Goal: Task Accomplishment & Management: Manage account settings

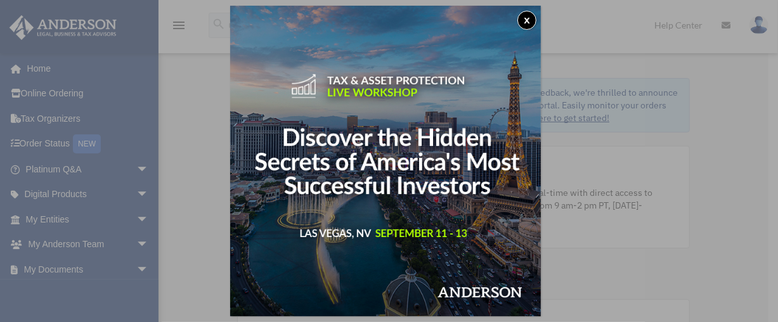
click at [531, 18] on button "x" at bounding box center [526, 20] width 19 height 19
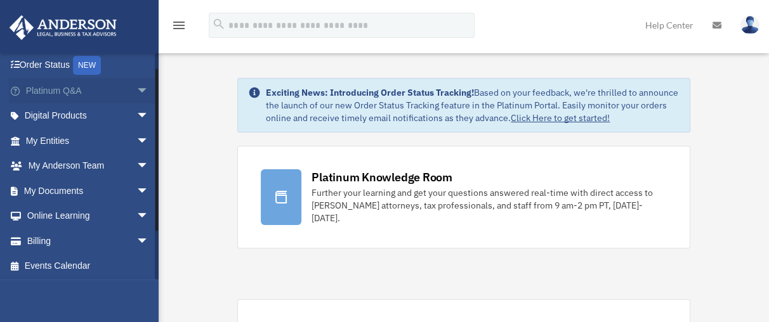
scroll to position [80, 0]
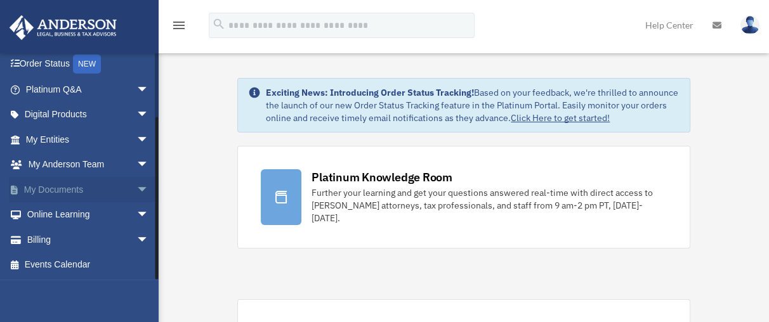
click at [136, 188] on span "arrow_drop_down" at bounding box center [148, 190] width 25 height 26
click at [136, 188] on span "arrow_drop_up" at bounding box center [148, 190] width 25 height 26
click at [136, 165] on span "arrow_drop_down" at bounding box center [148, 165] width 25 height 26
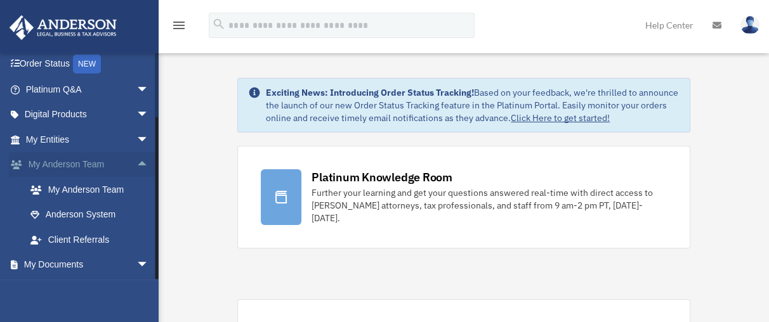
click at [136, 164] on span "arrow_drop_up" at bounding box center [148, 165] width 25 height 26
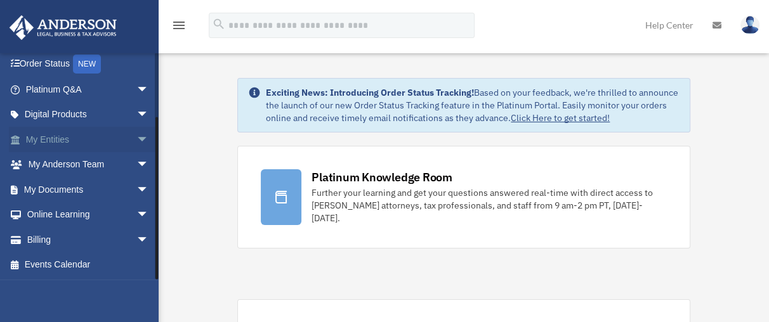
click at [136, 140] on span "arrow_drop_down" at bounding box center [148, 140] width 25 height 26
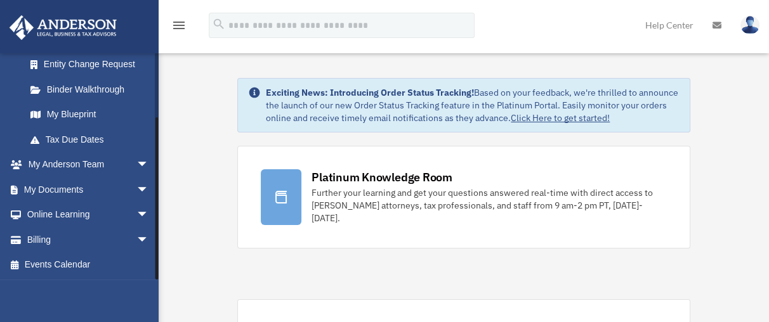
scroll to position [230, 0]
click at [78, 115] on link "My Blueprint" at bounding box center [93, 115] width 150 height 25
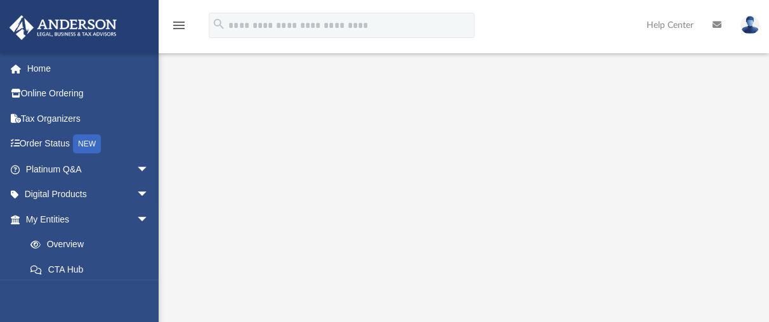
scroll to position [182, 0]
click at [134, 259] on link "CTA Hub" at bounding box center [93, 269] width 150 height 25
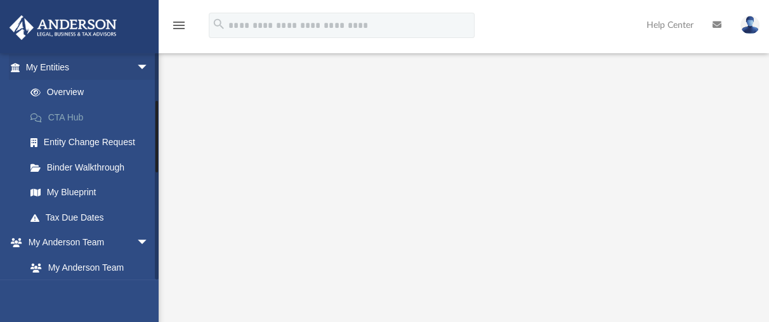
scroll to position [153, 0]
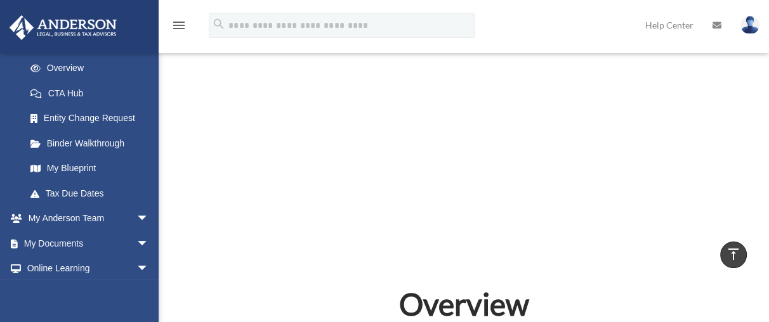
scroll to position [549, 0]
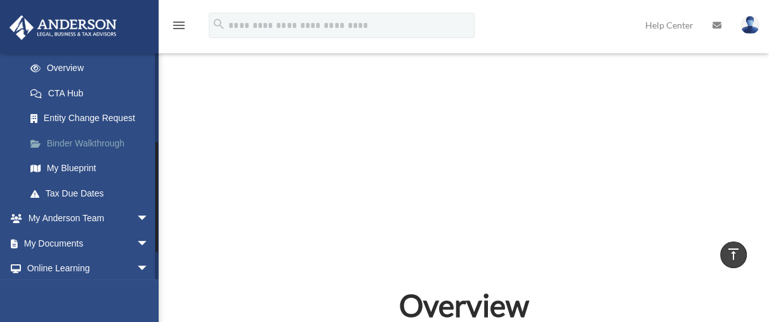
click at [108, 141] on link "Binder Walkthrough" at bounding box center [93, 143] width 150 height 25
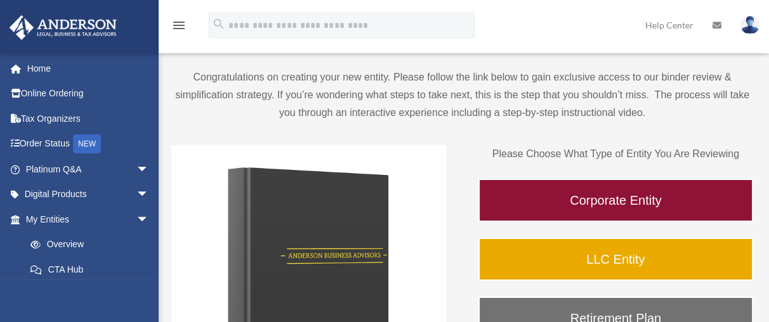
scroll to position [79, 0]
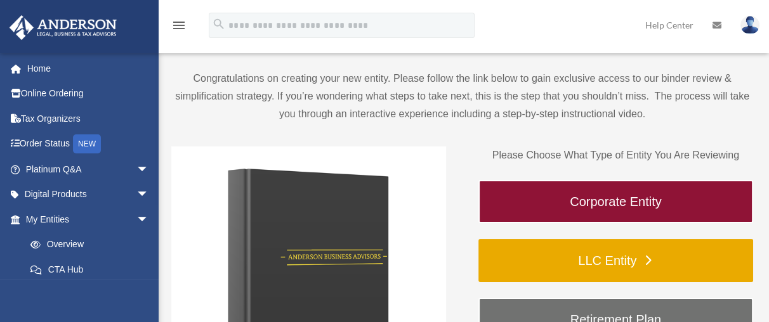
click at [524, 260] on link "LLC Entity" at bounding box center [615, 260] width 275 height 43
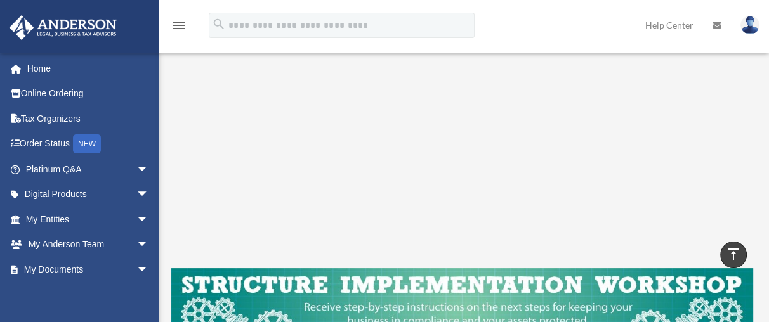
scroll to position [254, 0]
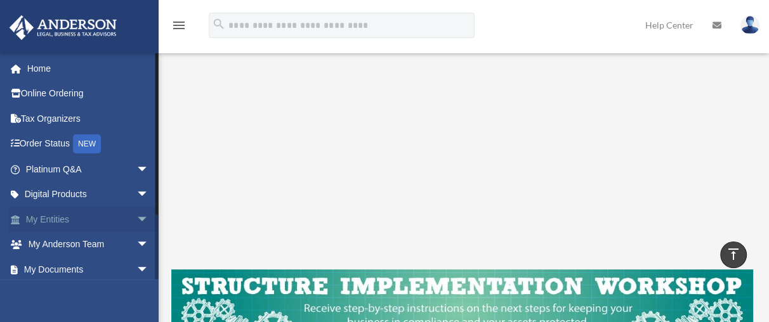
click at [136, 218] on span "arrow_drop_down" at bounding box center [148, 220] width 25 height 26
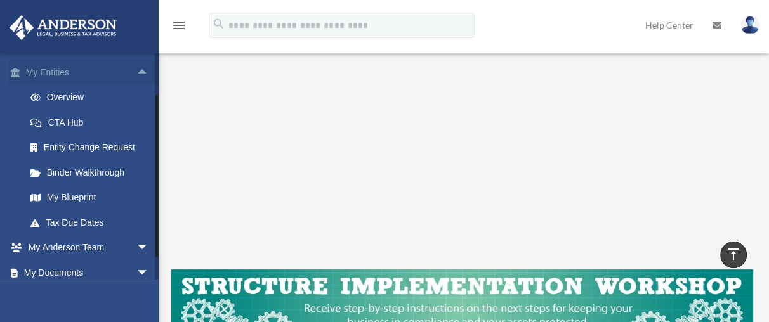
scroll to position [151, 0]
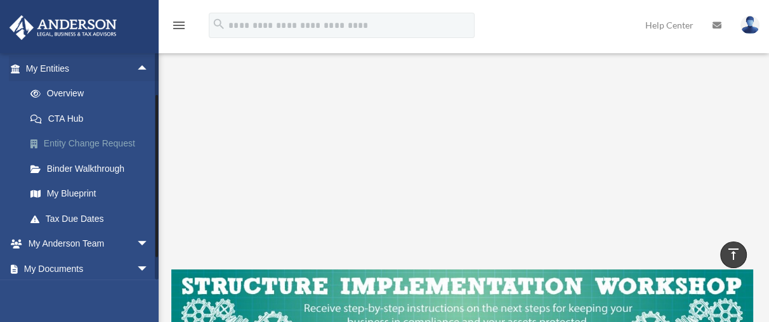
click at [80, 142] on link "Entity Change Request" at bounding box center [93, 143] width 150 height 25
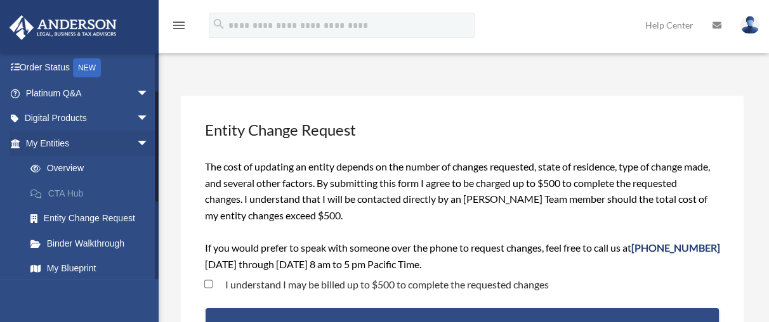
click at [83, 191] on link "CTA Hub" at bounding box center [93, 193] width 150 height 25
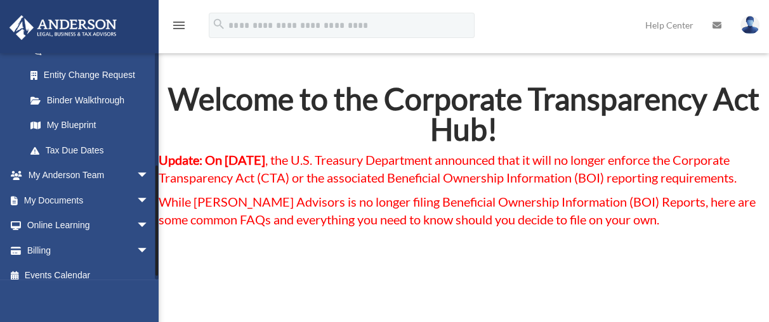
scroll to position [223, 0]
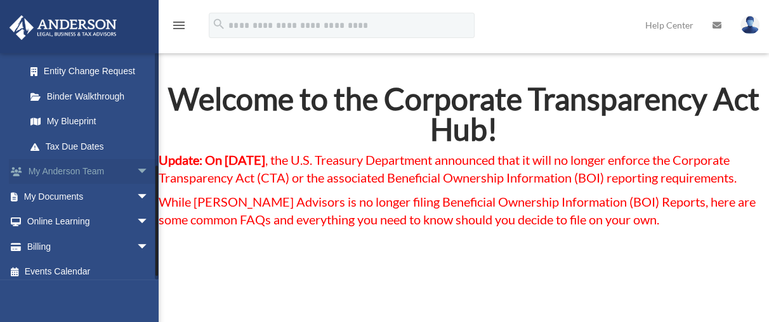
click at [136, 171] on span "arrow_drop_down" at bounding box center [148, 172] width 25 height 26
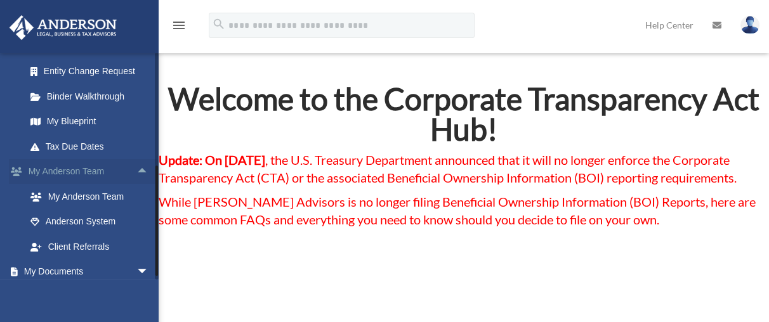
click at [136, 171] on span "arrow_drop_up" at bounding box center [148, 172] width 25 height 26
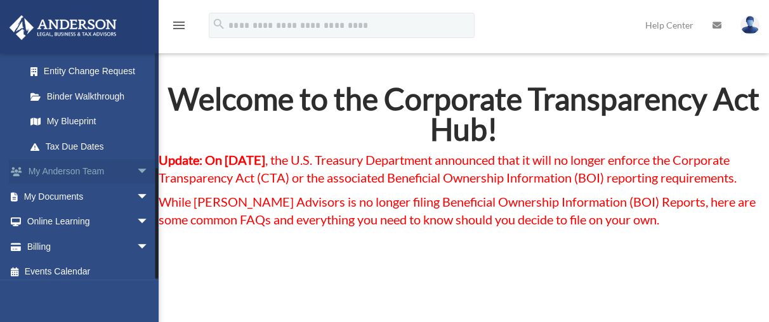
scroll to position [230, 0]
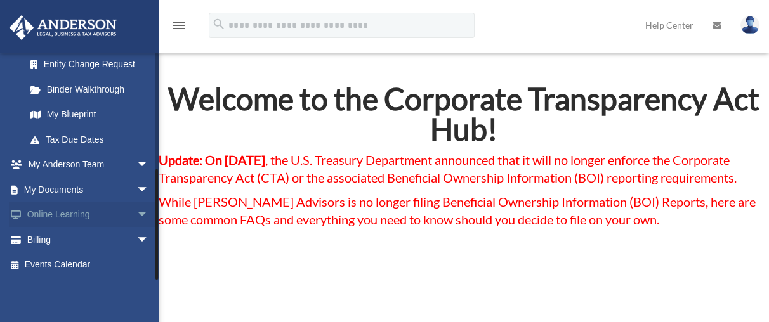
click at [136, 214] on span "arrow_drop_down" at bounding box center [148, 215] width 25 height 26
click at [136, 214] on span "arrow_drop_up" at bounding box center [148, 215] width 25 height 26
click at [136, 239] on span "arrow_drop_down" at bounding box center [148, 240] width 25 height 26
click at [136, 239] on span "arrow_drop_up" at bounding box center [148, 240] width 25 height 26
click at [25, 237] on span at bounding box center [23, 240] width 10 height 9
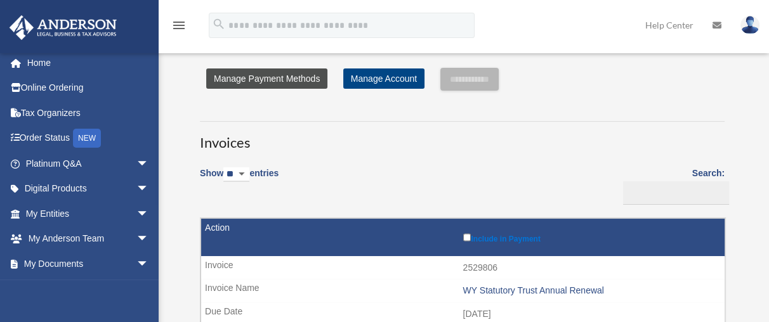
click at [272, 78] on link "Manage Payment Methods" at bounding box center [266, 78] width 121 height 20
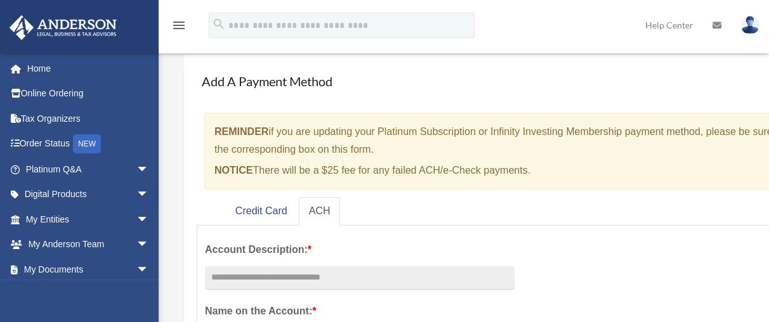
scroll to position [44, 0]
click at [266, 209] on link "Credit Card" at bounding box center [261, 211] width 72 height 29
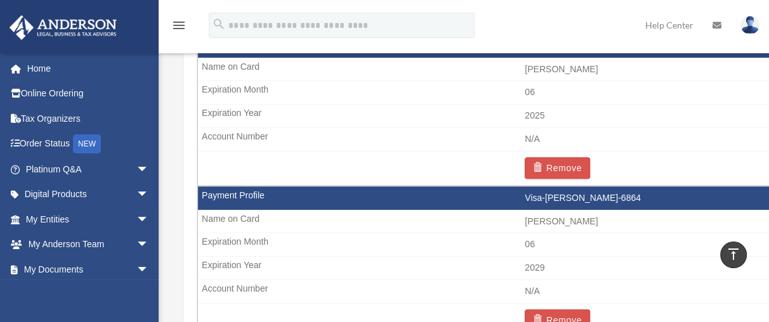
scroll to position [999, 0]
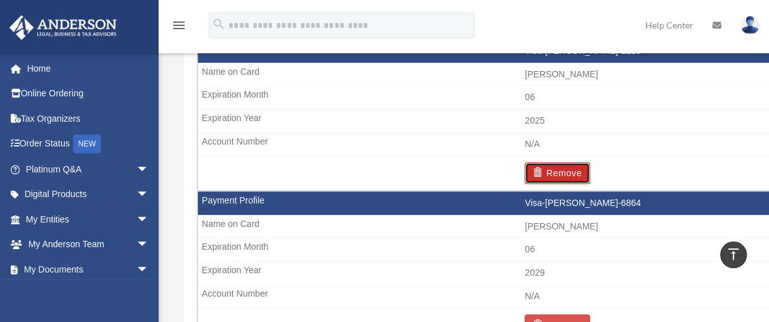
click at [557, 171] on button "Remove" at bounding box center [556, 173] width 65 height 22
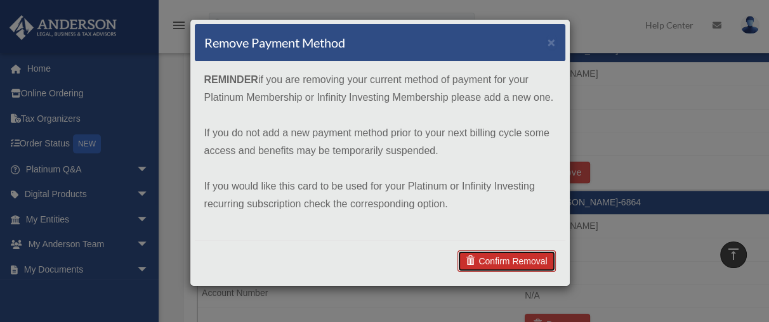
click at [500, 256] on link "Confirm Removal" at bounding box center [506, 261] width 98 height 22
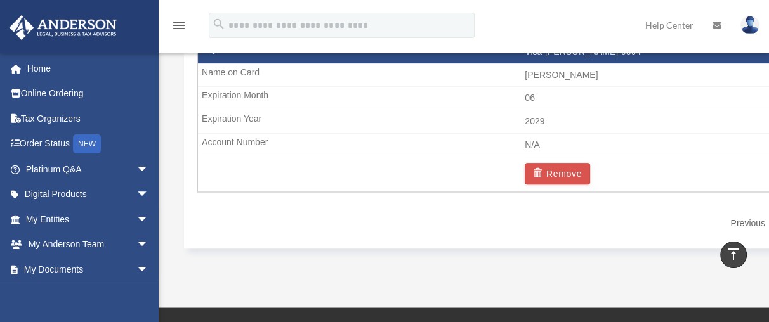
click at [483, 120] on td "2029" at bounding box center [525, 122] width 654 height 24
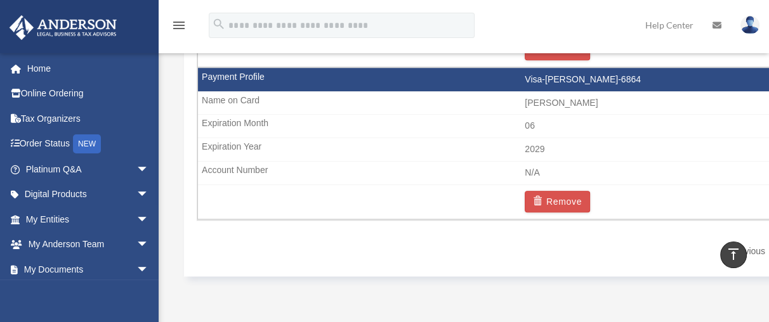
scroll to position [1026, 0]
